Goal: Transaction & Acquisition: Purchase product/service

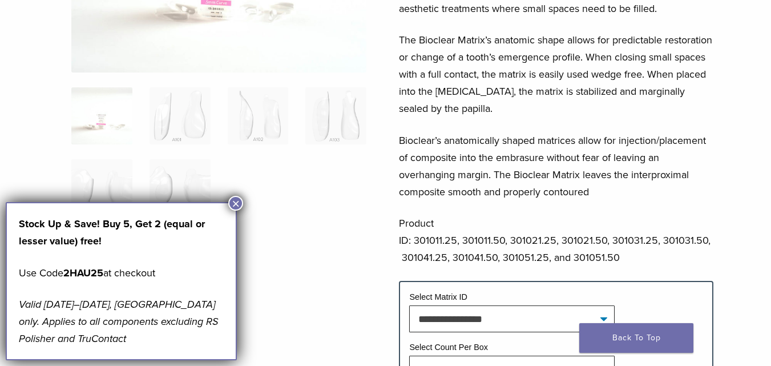
scroll to position [114, 0]
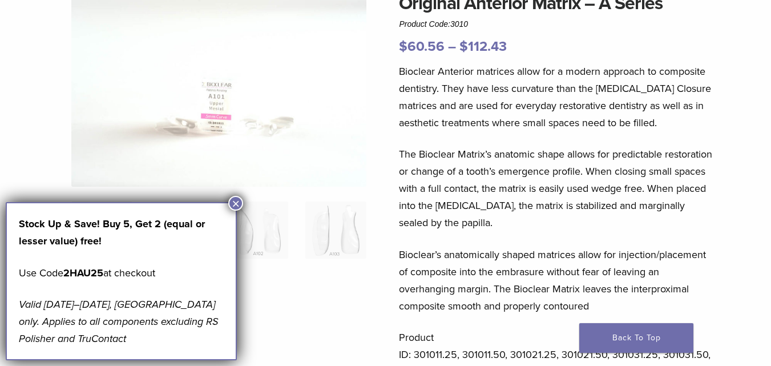
click at [235, 201] on button "×" at bounding box center [235, 203] width 15 height 15
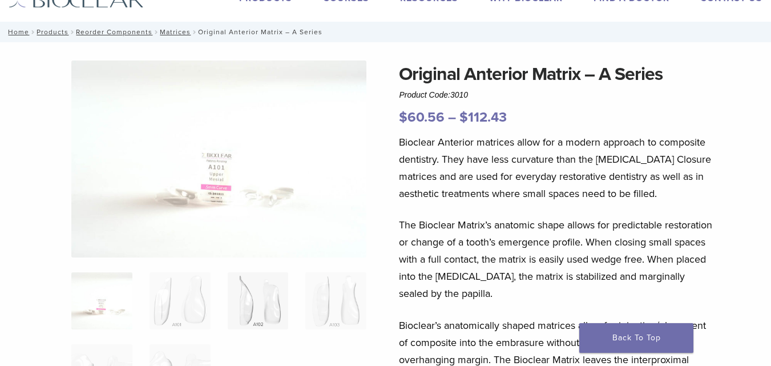
scroll to position [0, 0]
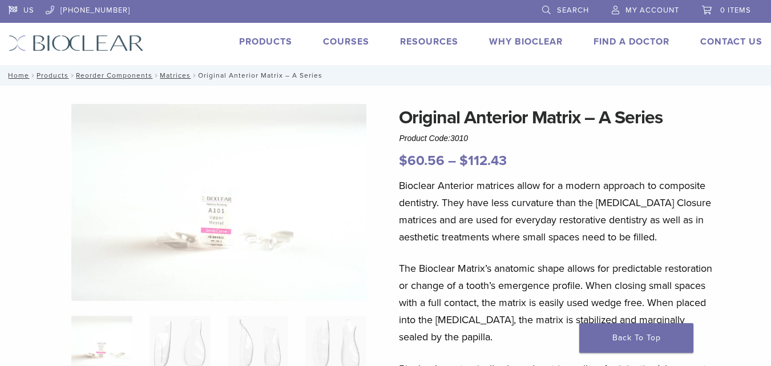
click at [193, 237] on img at bounding box center [218, 202] width 295 height 197
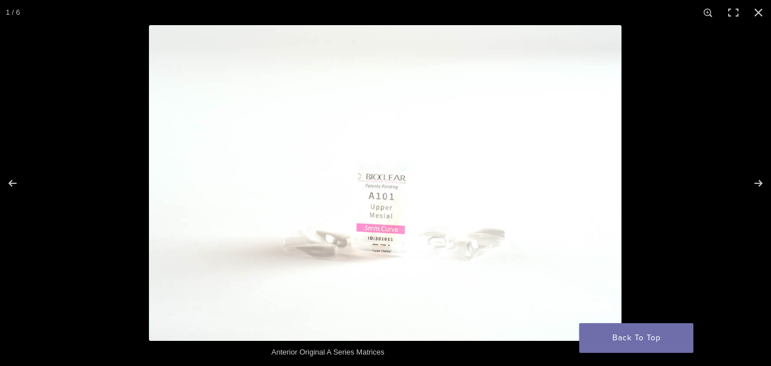
click at [386, 224] on img at bounding box center [385, 183] width 473 height 316
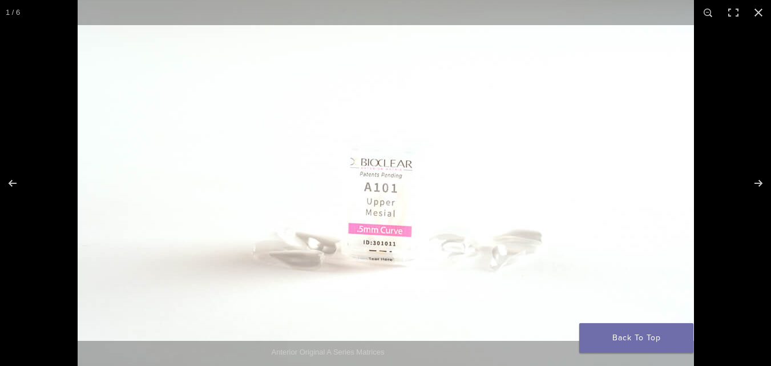
click at [442, 212] on img at bounding box center [386, 170] width 616 height 411
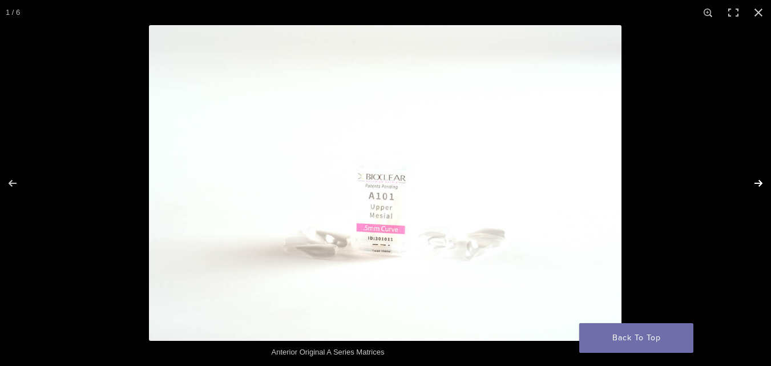
click at [757, 180] on button "Next (arrow right)" at bounding box center [751, 183] width 40 height 57
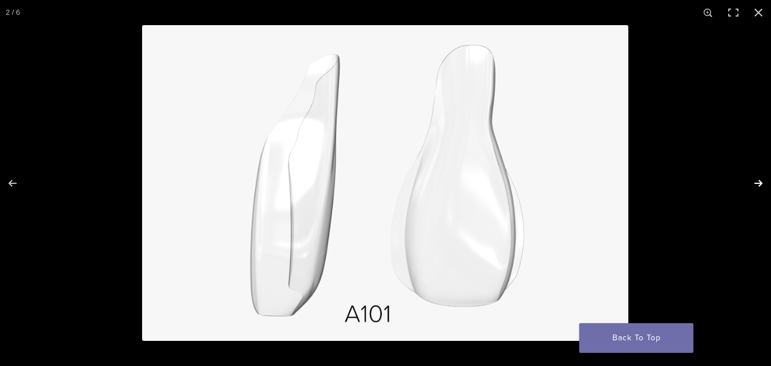
click at [757, 180] on button "Next (arrow right)" at bounding box center [751, 183] width 40 height 57
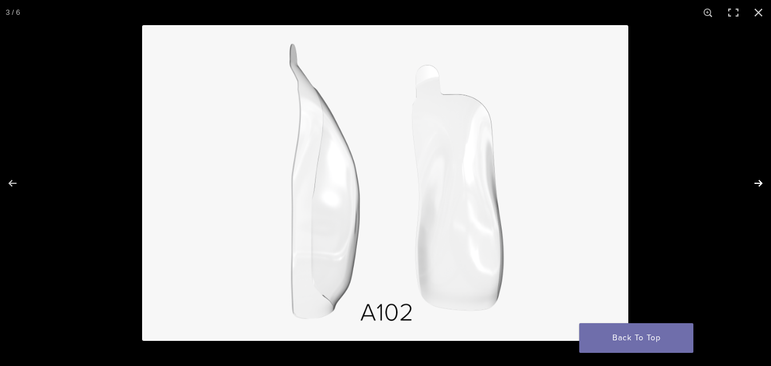
click at [757, 180] on button "Next (arrow right)" at bounding box center [751, 183] width 40 height 57
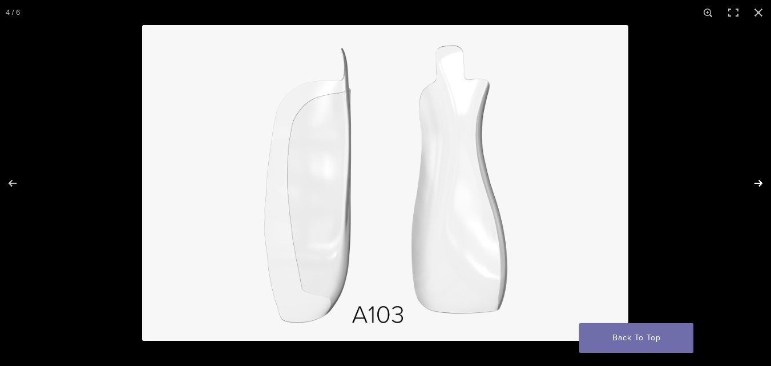
click at [757, 180] on button "Next (arrow right)" at bounding box center [751, 183] width 40 height 57
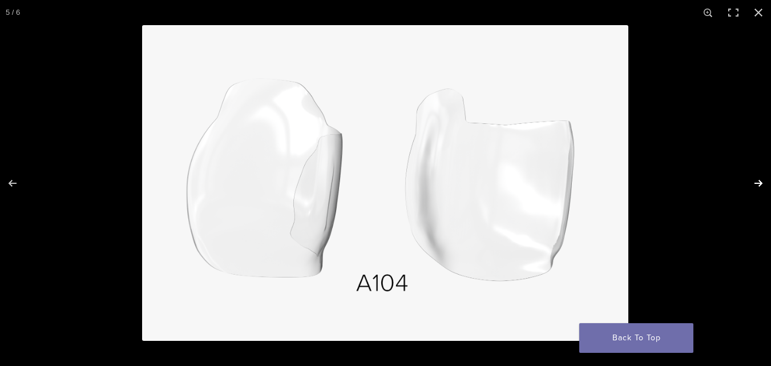
click at [757, 180] on button "Next (arrow right)" at bounding box center [751, 183] width 40 height 57
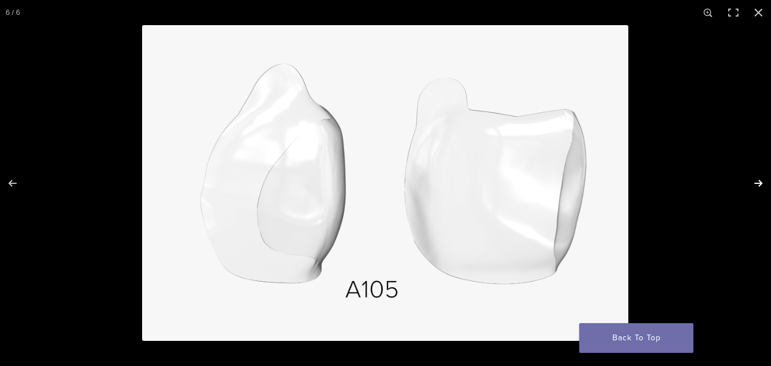
click at [757, 180] on button "Next (arrow right)" at bounding box center [751, 183] width 40 height 57
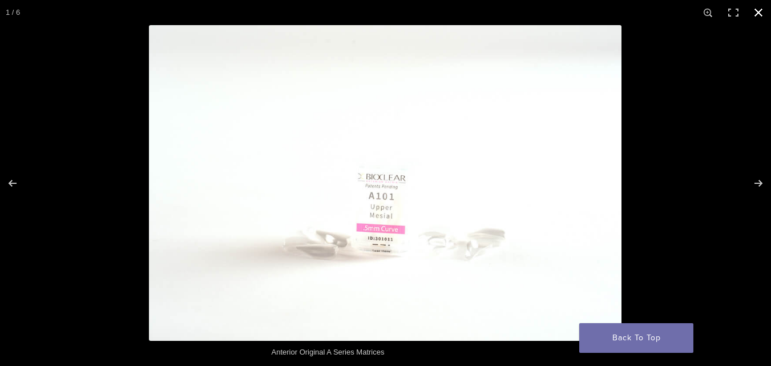
click at [757, 10] on button "Close (Esc)" at bounding box center [758, 12] width 25 height 25
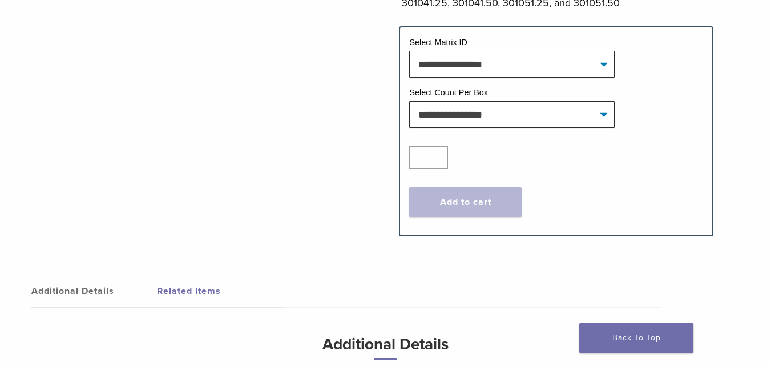
scroll to position [457, 0]
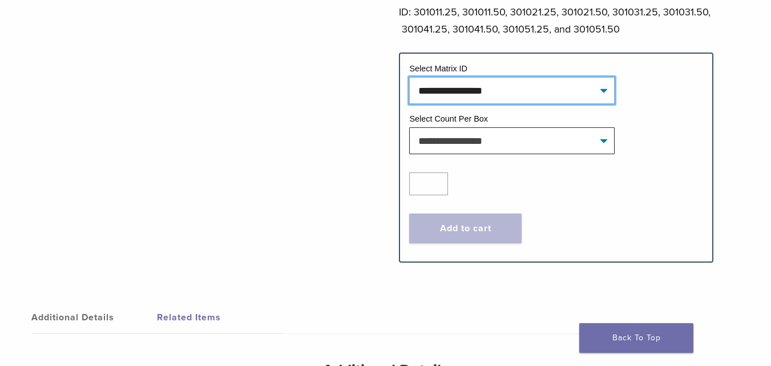
click at [601, 87] on select "**********" at bounding box center [511, 90] width 205 height 26
